Goal: Task Accomplishment & Management: Use online tool/utility

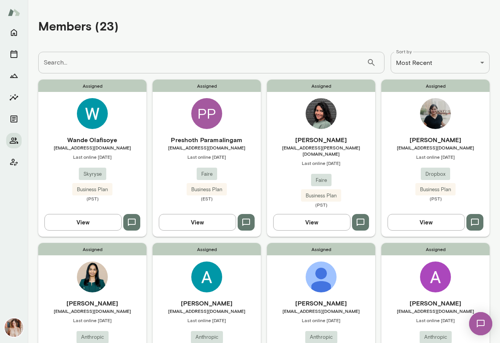
click at [288, 144] on h6 "[PERSON_NAME]" at bounding box center [321, 139] width 108 height 9
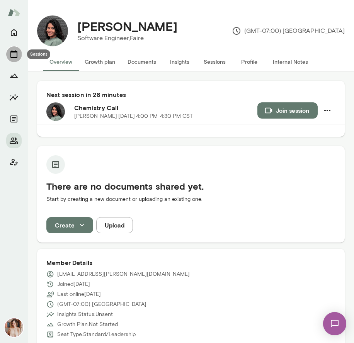
click at [13, 50] on icon "Sessions" at bounding box center [13, 53] width 9 height 9
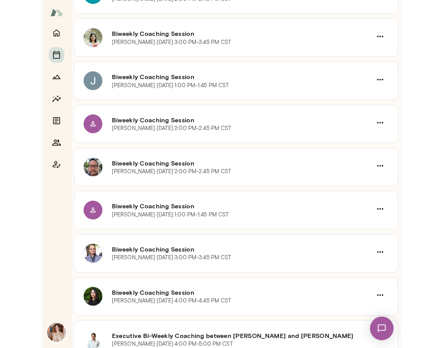
scroll to position [976, 0]
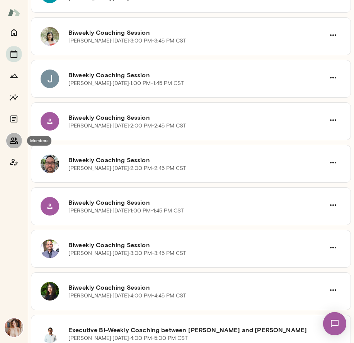
click at [12, 141] on icon "Members" at bounding box center [14, 140] width 8 height 6
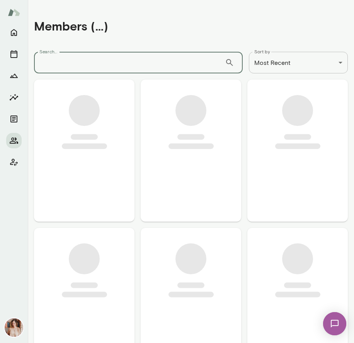
click at [80, 66] on input "Search..." at bounding box center [129, 63] width 191 height 22
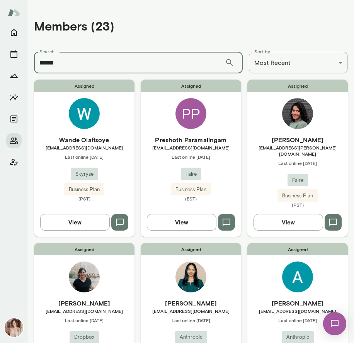
type input "******"
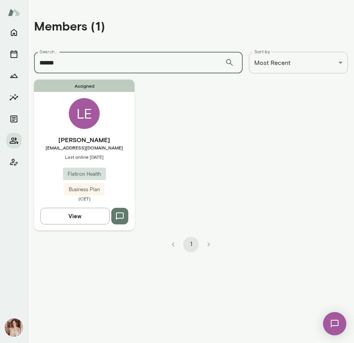
click at [47, 181] on div "[PERSON_NAME] [EMAIL_ADDRESS][DOMAIN_NAME] Last online [DATE] Flatiron Health B…" at bounding box center [84, 168] width 100 height 66
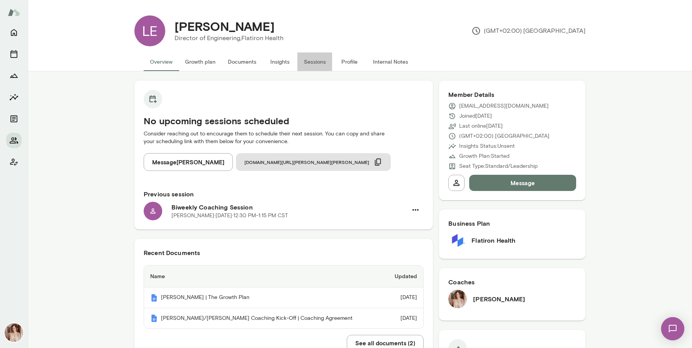
click at [314, 66] on button "Sessions" at bounding box center [314, 62] width 35 height 19
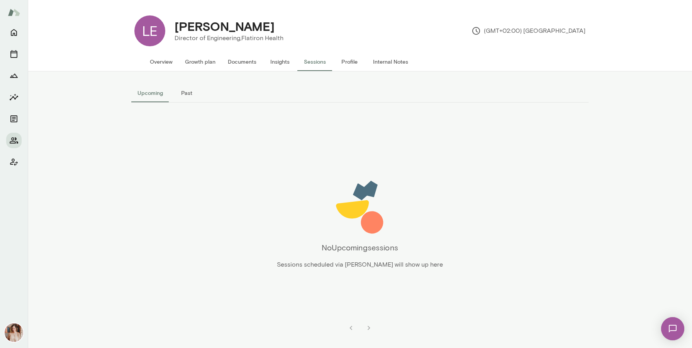
click at [184, 91] on button "Past" at bounding box center [186, 93] width 35 height 19
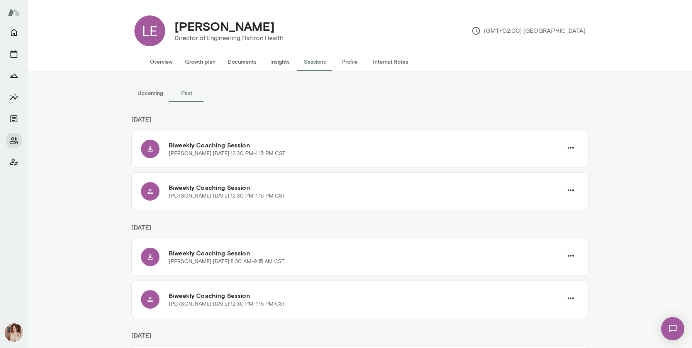
click at [146, 94] on button "Upcoming" at bounding box center [150, 93] width 38 height 19
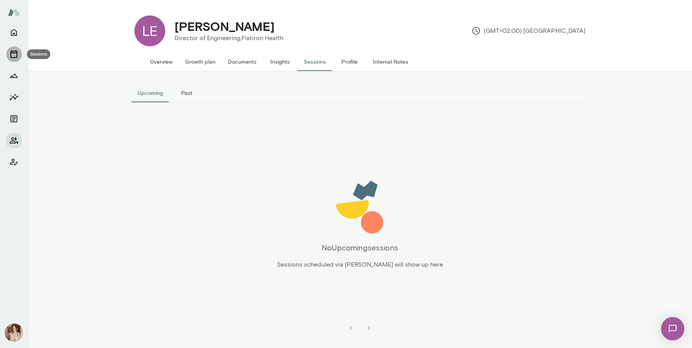
click at [15, 56] on icon "Sessions" at bounding box center [13, 53] width 9 height 9
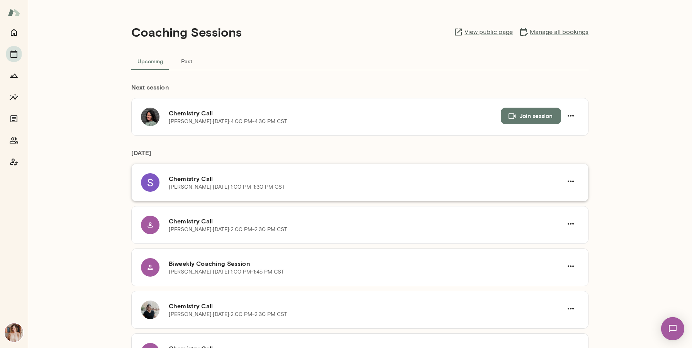
click at [178, 182] on h6 "Chemistry Call" at bounding box center [366, 178] width 394 height 9
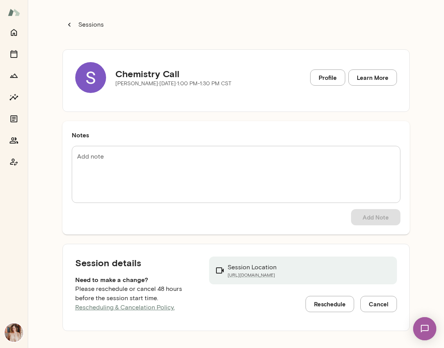
click at [338, 79] on link "Profile" at bounding box center [327, 78] width 35 height 16
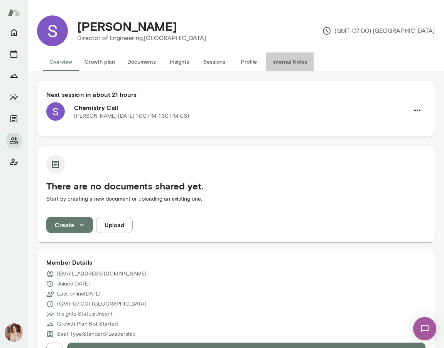
click at [280, 64] on button "Internal Notes" at bounding box center [289, 62] width 47 height 19
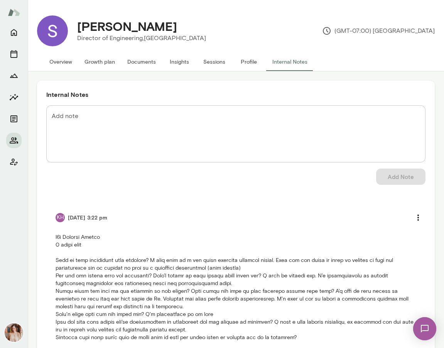
scroll to position [27, 0]
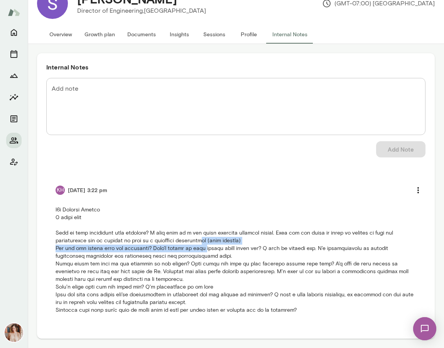
drag, startPoint x: 201, startPoint y: 238, endPoint x: 202, endPoint y: 246, distance: 7.9
click at [202, 246] on p at bounding box center [236, 260] width 361 height 108
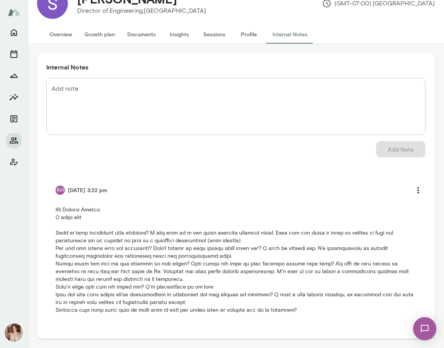
click at [273, 251] on p at bounding box center [236, 260] width 361 height 108
drag, startPoint x: 313, startPoint y: 248, endPoint x: 315, endPoint y: 256, distance: 8.4
click at [315, 256] on p at bounding box center [236, 260] width 361 height 108
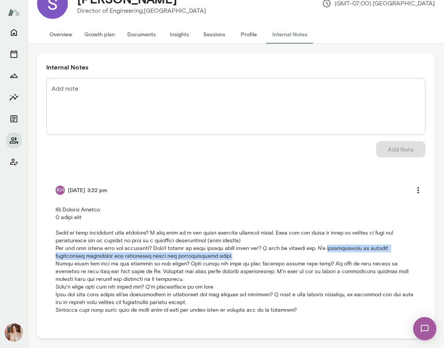
drag, startPoint x: 323, startPoint y: 245, endPoint x: 323, endPoint y: 256, distance: 11.2
click at [323, 256] on p at bounding box center [236, 260] width 361 height 108
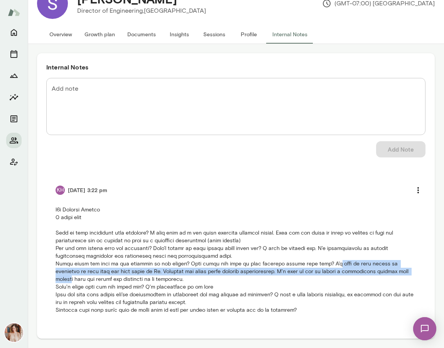
drag, startPoint x: 322, startPoint y: 260, endPoint x: 391, endPoint y: 271, distance: 70.3
click at [391, 271] on p at bounding box center [236, 260] width 361 height 108
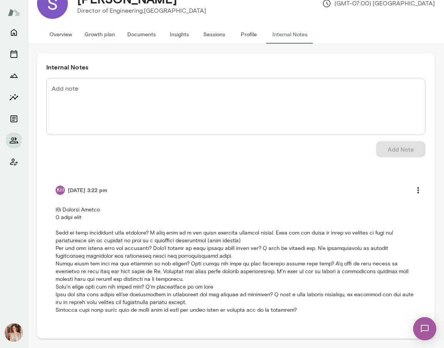
click at [134, 8] on p "Director of Engineering, Juniper Square" at bounding box center [141, 10] width 129 height 9
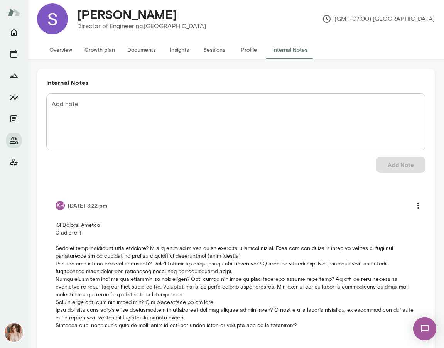
scroll to position [0, 0]
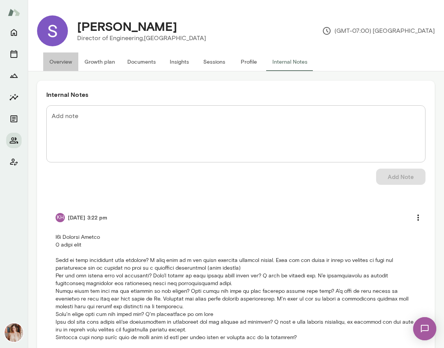
click at [56, 63] on button "Overview" at bounding box center [60, 62] width 35 height 19
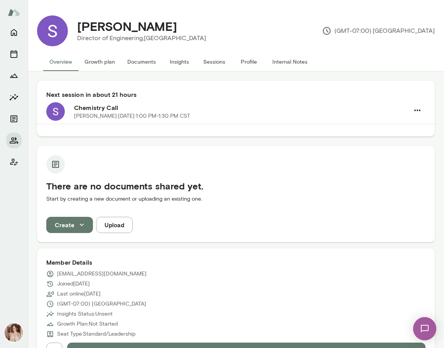
click at [253, 61] on button "Profile" at bounding box center [249, 62] width 35 height 19
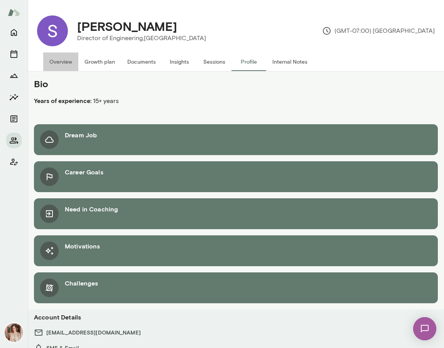
click at [52, 60] on button "Overview" at bounding box center [60, 62] width 35 height 19
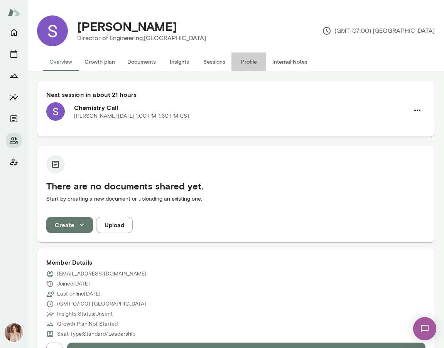
click at [265, 60] on button "Profile" at bounding box center [249, 62] width 35 height 19
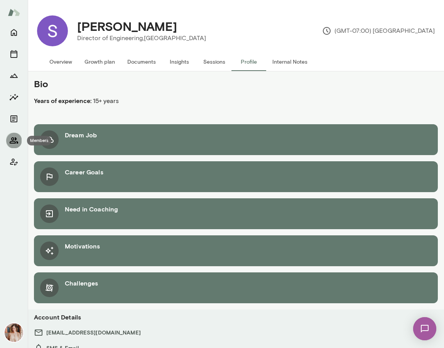
click at [10, 139] on icon "Members" at bounding box center [13, 140] width 9 height 9
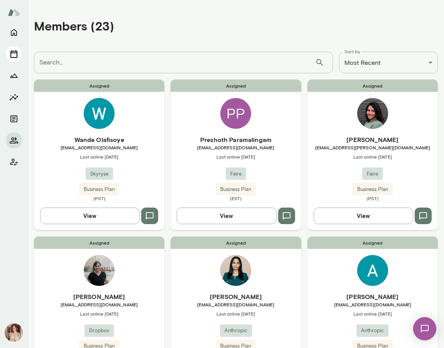
click at [13, 56] on icon "Sessions" at bounding box center [13, 53] width 9 height 9
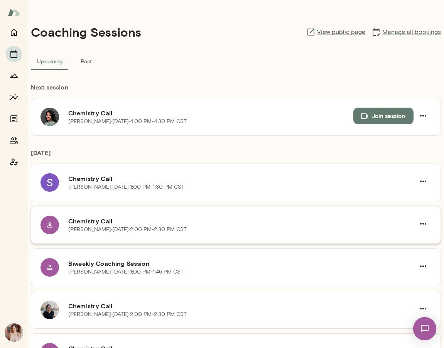
click at [88, 225] on h6 "Chemistry Call" at bounding box center [241, 221] width 347 height 9
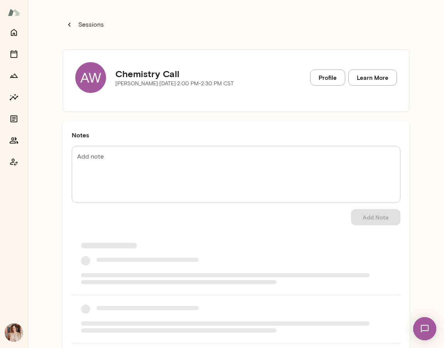
click at [93, 74] on div "AW" at bounding box center [90, 77] width 31 height 31
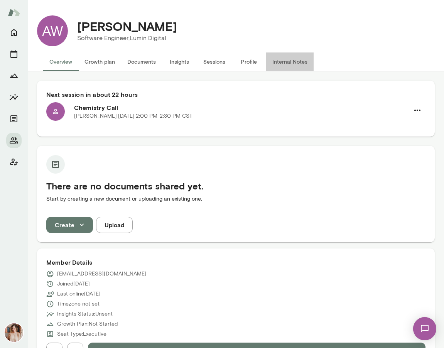
click at [283, 64] on button "Internal Notes" at bounding box center [289, 62] width 47 height 19
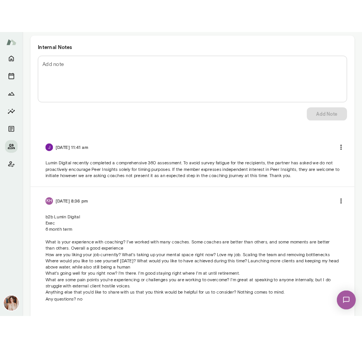
scroll to position [93, 0]
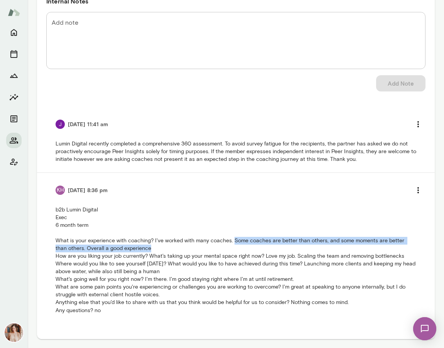
drag, startPoint x: 233, startPoint y: 241, endPoint x: 233, endPoint y: 247, distance: 5.8
click at [233, 247] on p "b2b Lumin Digital Exec 6 month term What is your experience with coaching? I've…" at bounding box center [236, 260] width 361 height 108
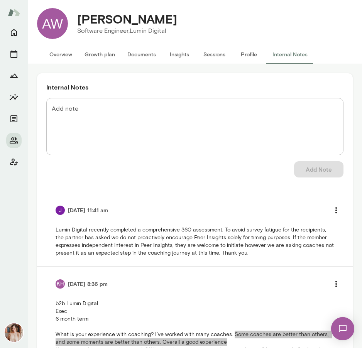
scroll to position [0, 0]
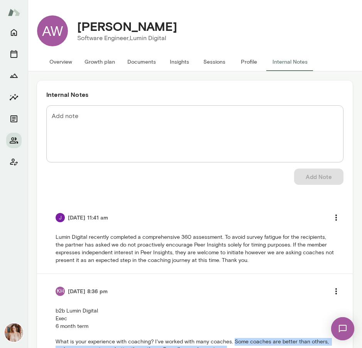
click at [245, 64] on button "Profile" at bounding box center [249, 62] width 35 height 19
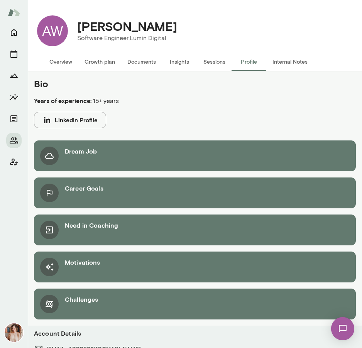
click at [245, 64] on button "Profile" at bounding box center [249, 62] width 35 height 19
click at [70, 59] on button "Overview" at bounding box center [60, 62] width 35 height 19
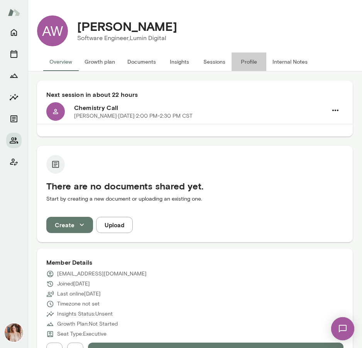
click at [242, 61] on button "Profile" at bounding box center [249, 62] width 35 height 19
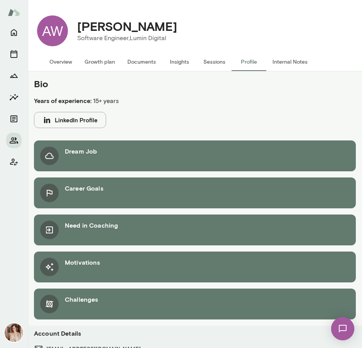
scroll to position [58, 0]
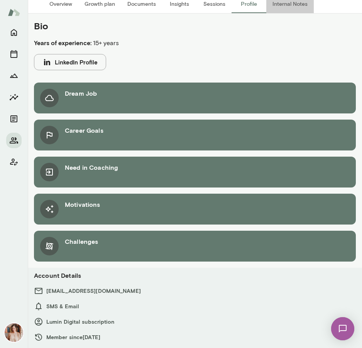
click at [303, 5] on button "Internal Notes" at bounding box center [289, 4] width 47 height 19
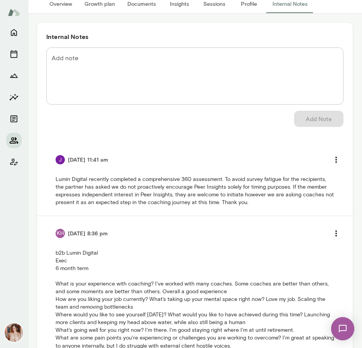
click at [9, 135] on button "Members" at bounding box center [13, 140] width 15 height 15
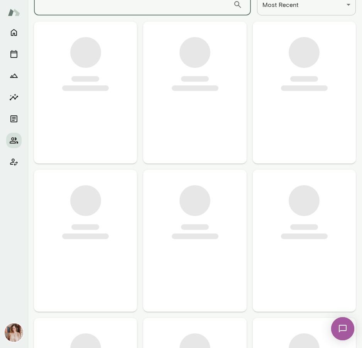
click at [139, 8] on input "Search..." at bounding box center [133, 5] width 199 height 22
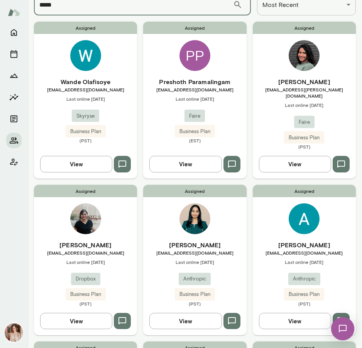
type input "*****"
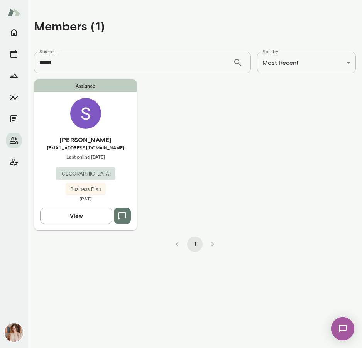
click at [94, 115] on img at bounding box center [85, 113] width 31 height 31
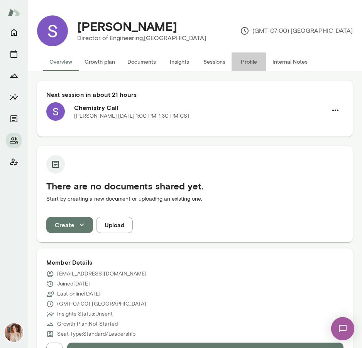
click at [248, 61] on button "Profile" at bounding box center [249, 62] width 35 height 19
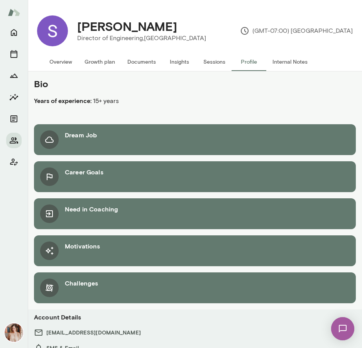
scroll to position [41, 0]
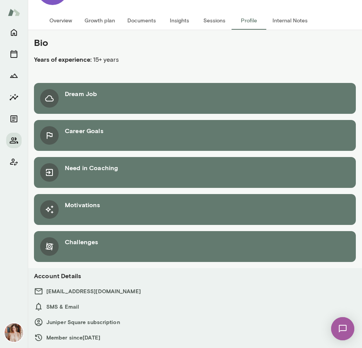
click at [300, 22] on button "Internal Notes" at bounding box center [289, 20] width 47 height 19
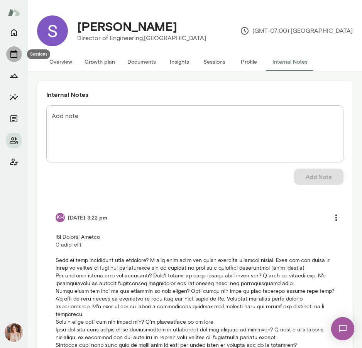
click at [13, 54] on icon "Sessions" at bounding box center [13, 53] width 9 height 9
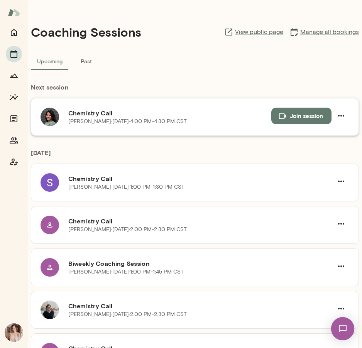
click at [131, 120] on p "Divya Sudhakar · Mon, Oct 13 · 4:00 PM-4:30 PM CST" at bounding box center [127, 122] width 119 height 8
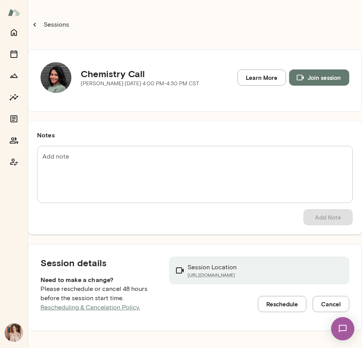
click at [58, 75] on img at bounding box center [56, 77] width 31 height 31
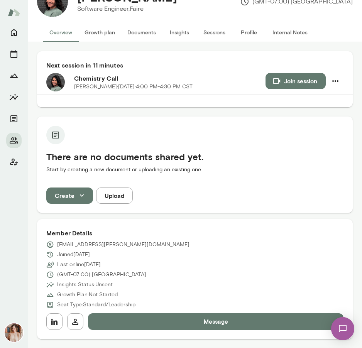
scroll to position [31, 0]
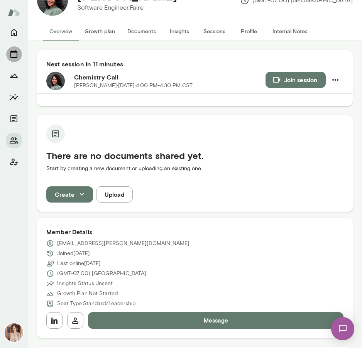
click at [12, 52] on icon "Sessions" at bounding box center [13, 53] width 9 height 9
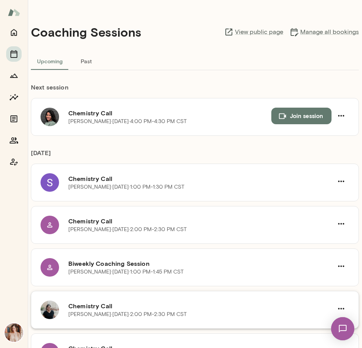
click at [93, 310] on h6 "Chemistry Call" at bounding box center [200, 306] width 265 height 9
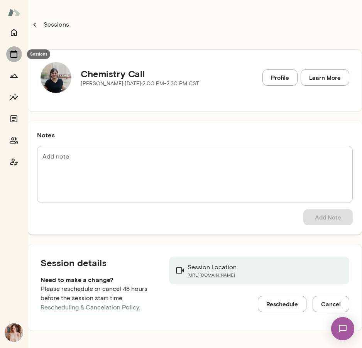
click at [15, 56] on icon "Sessions" at bounding box center [13, 53] width 9 height 9
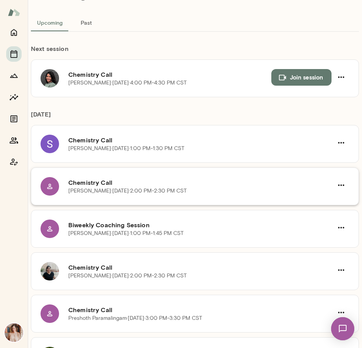
scroll to position [47, 0]
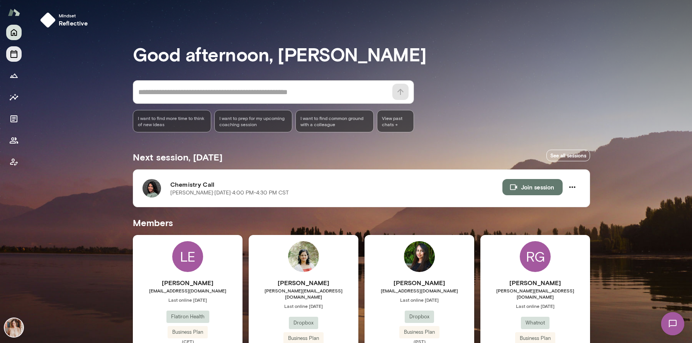
click at [9, 58] on icon "Sessions" at bounding box center [13, 53] width 9 height 9
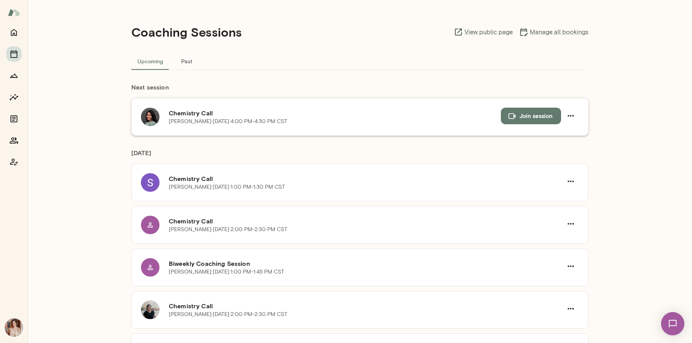
click at [550, 116] on button "Join session" at bounding box center [531, 116] width 60 height 16
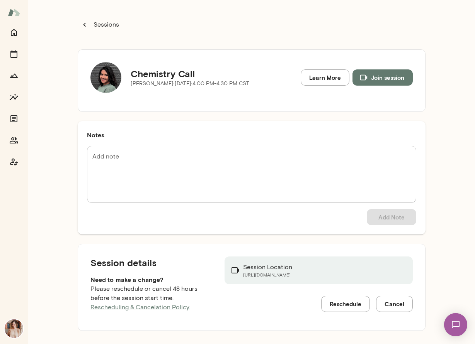
click at [186, 73] on h5 "Chemistry Call" at bounding box center [190, 74] width 119 height 12
click at [117, 77] on img at bounding box center [105, 77] width 31 height 31
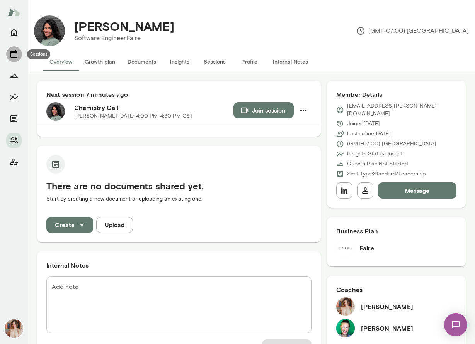
click at [13, 47] on button "Sessions" at bounding box center [13, 53] width 15 height 15
